Goal: Task Accomplishment & Management: Complete application form

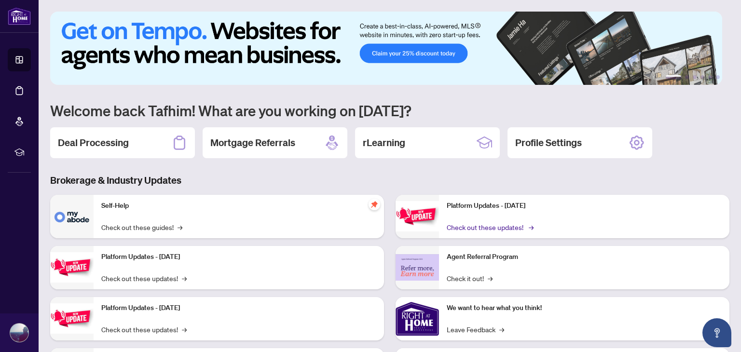
scroll to position [48, 0]
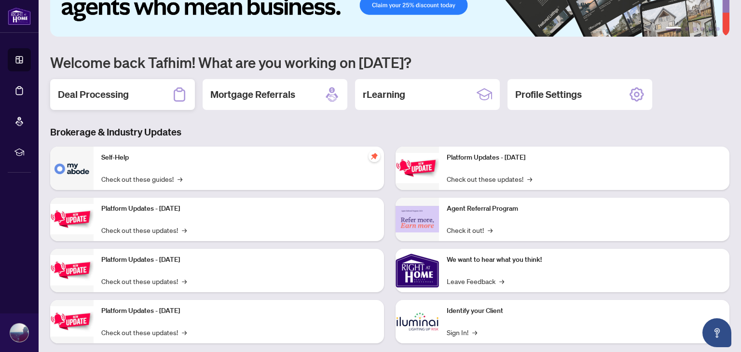
click at [95, 94] on h2 "Deal Processing" at bounding box center [93, 95] width 71 height 14
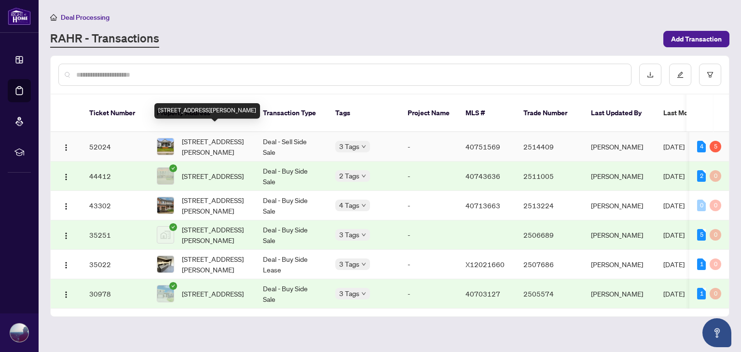
click at [210, 136] on span "[STREET_ADDRESS][PERSON_NAME]" at bounding box center [215, 146] width 66 height 21
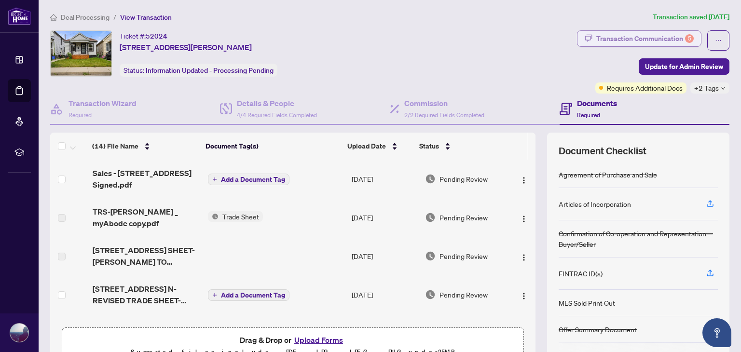
click at [643, 42] on div "Transaction Communication 5" at bounding box center [645, 38] width 97 height 15
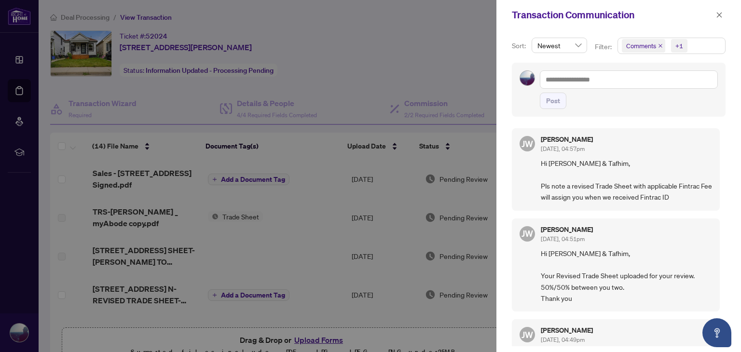
click at [433, 196] on div at bounding box center [370, 176] width 741 height 352
click at [381, 204] on div at bounding box center [370, 176] width 741 height 352
click at [282, 213] on div at bounding box center [370, 176] width 741 height 352
click at [717, 18] on icon "close" at bounding box center [719, 15] width 7 height 7
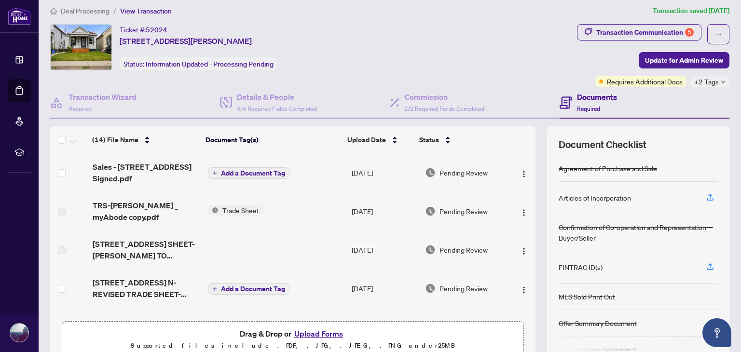
scroll to position [3, 0]
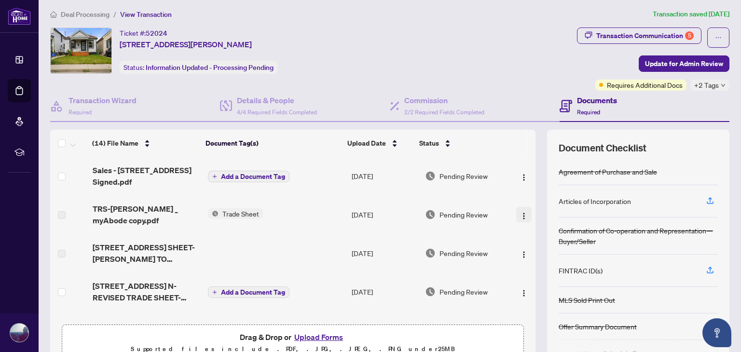
click at [520, 212] on img "button" at bounding box center [524, 216] width 8 height 8
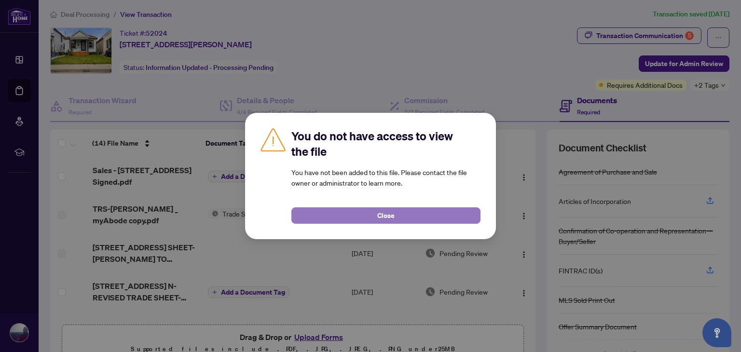
click at [413, 222] on button "Close" at bounding box center [386, 216] width 189 height 16
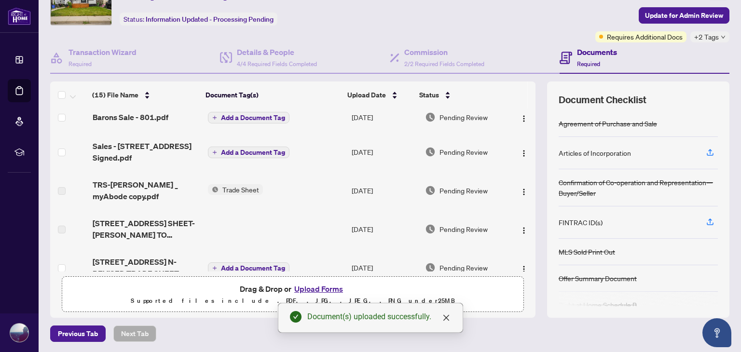
scroll to position [0, 0]
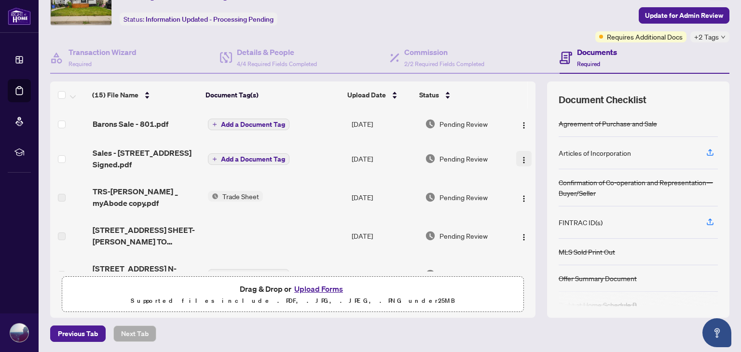
click at [520, 157] on img "button" at bounding box center [524, 160] width 8 height 8
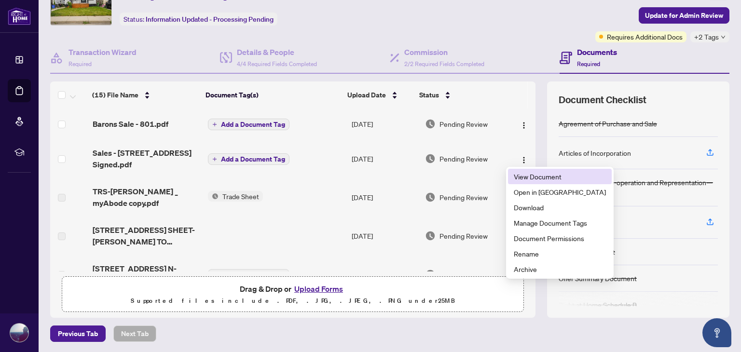
click at [522, 182] on li "View Document" at bounding box center [560, 176] width 104 height 15
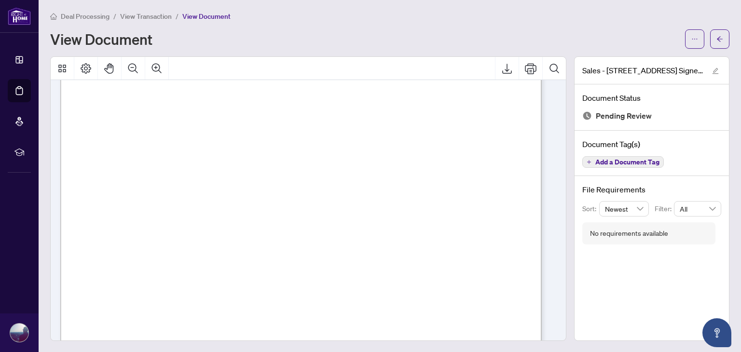
scroll to position [97, 0]
click at [717, 34] on button "button" at bounding box center [719, 38] width 19 height 19
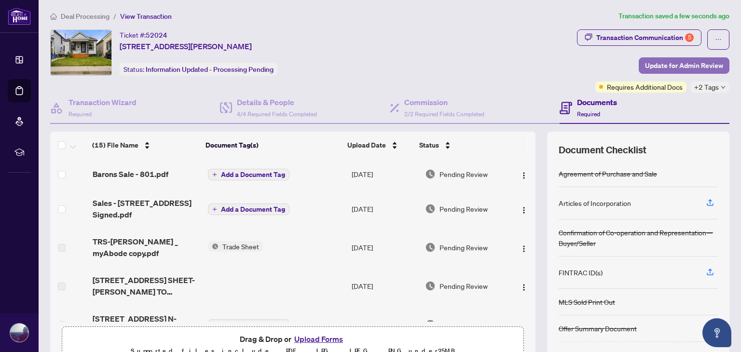
click at [657, 68] on span "Update for Admin Review" at bounding box center [684, 65] width 78 height 15
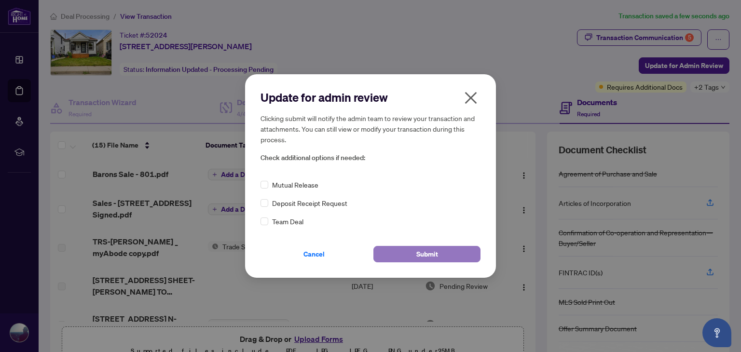
click at [398, 254] on button "Submit" at bounding box center [427, 254] width 107 height 16
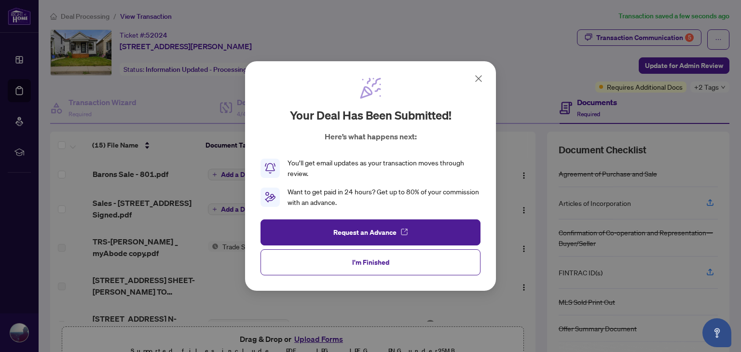
click at [480, 81] on icon at bounding box center [479, 79] width 6 height 6
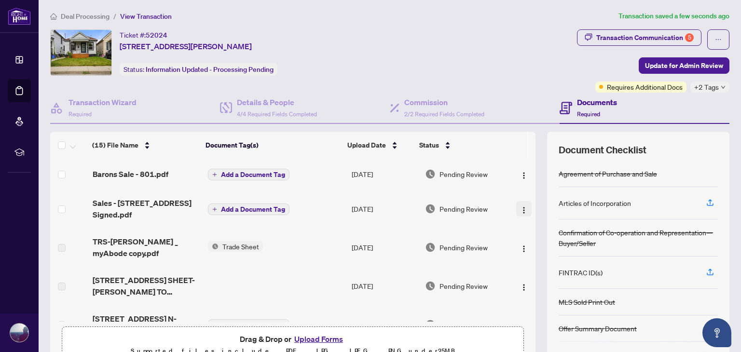
click at [520, 210] on img "button" at bounding box center [524, 211] width 8 height 8
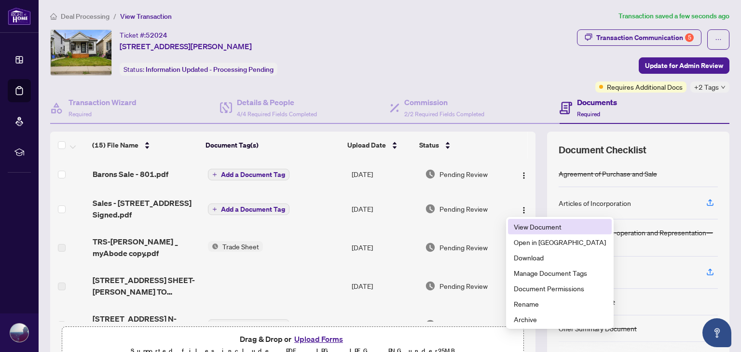
click at [510, 226] on li "View Document" at bounding box center [560, 226] width 104 height 15
